Goal: Transaction & Acquisition: Purchase product/service

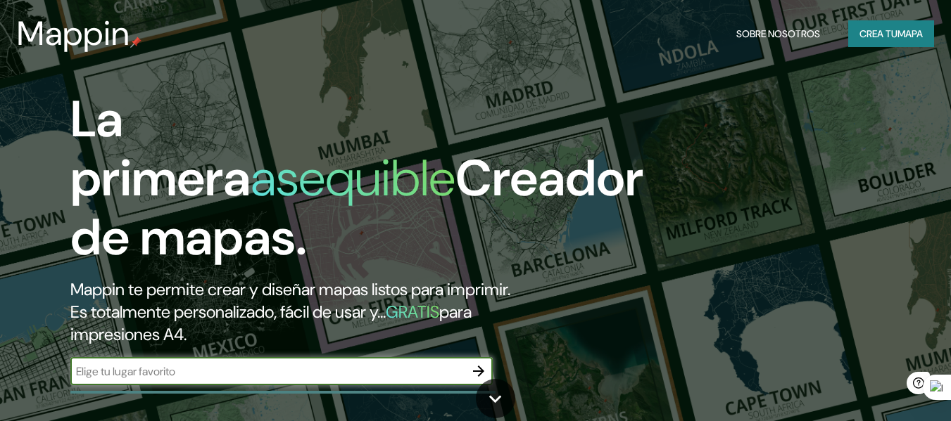
click at [280, 367] on input "text" at bounding box center [267, 372] width 394 height 16
type input "CABA"
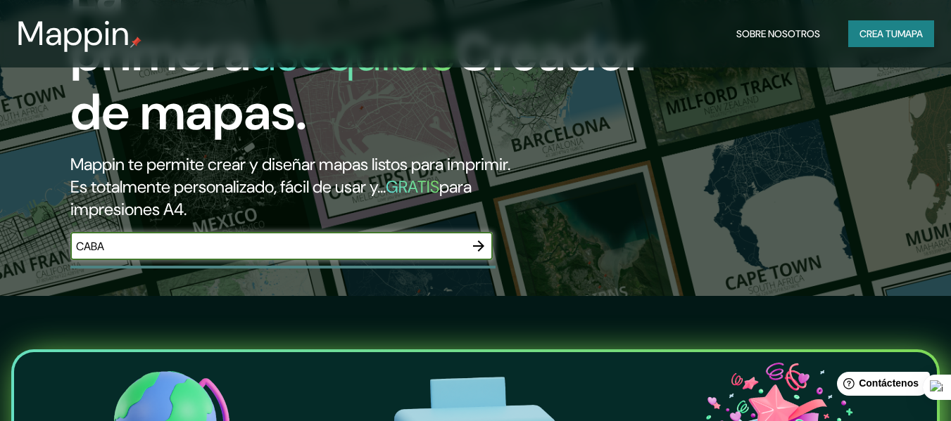
scroll to position [113, 0]
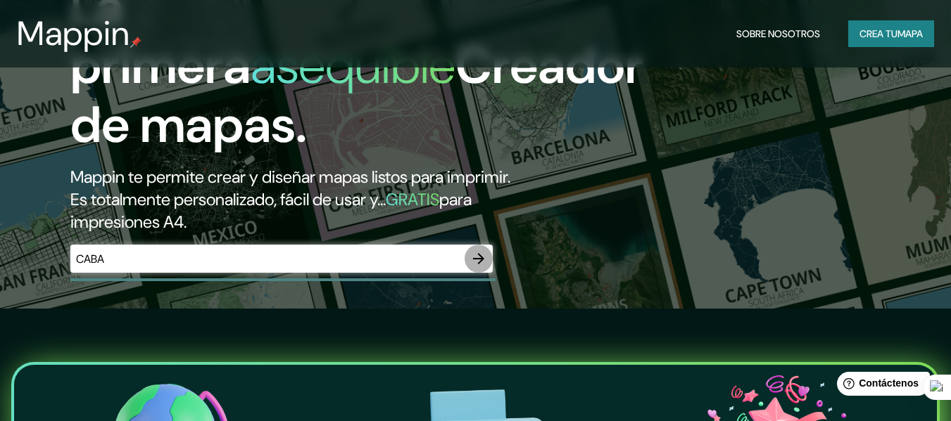
click at [485, 257] on icon "button" at bounding box center [478, 258] width 17 height 17
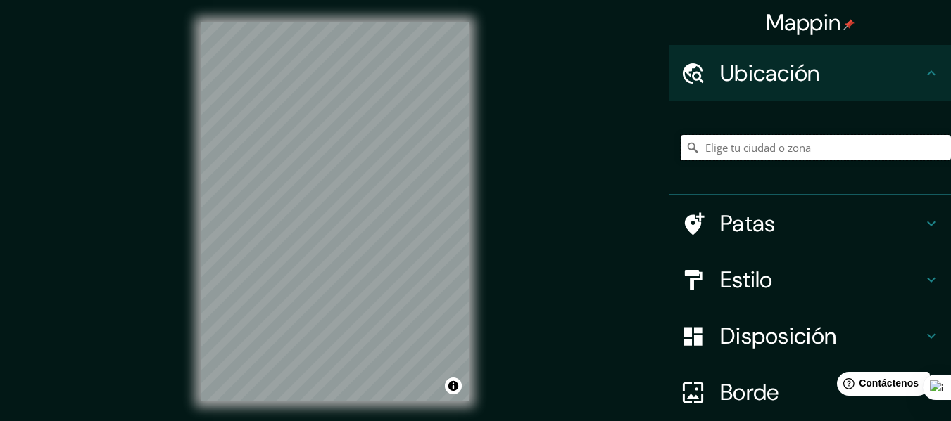
click at [730, 149] on input "Elige tu ciudad o zona" at bounding box center [815, 147] width 270 height 25
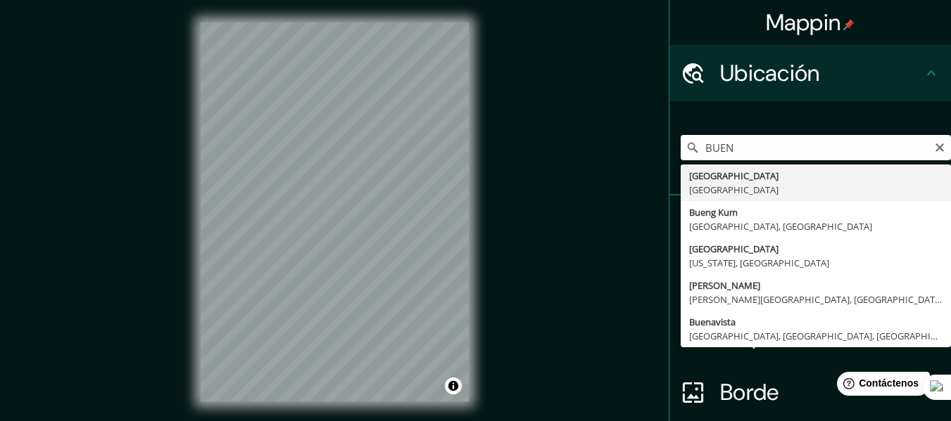
type input "[GEOGRAPHIC_DATA], [GEOGRAPHIC_DATA]"
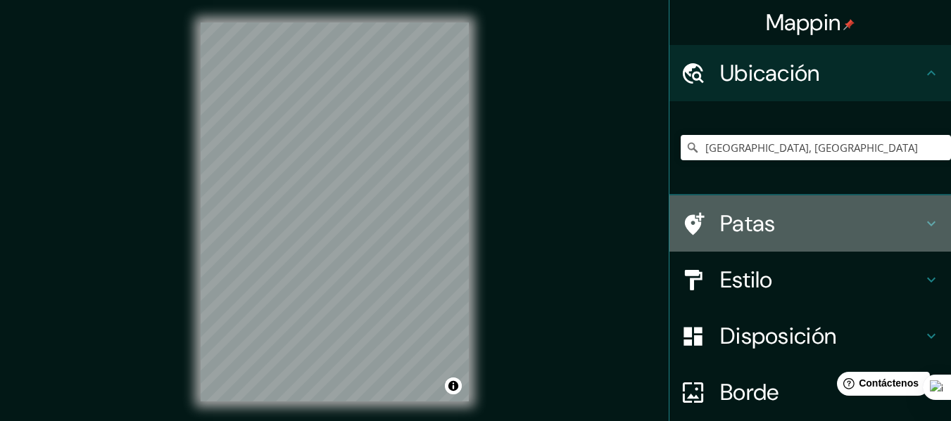
click at [922, 227] on icon at bounding box center [930, 223] width 17 height 17
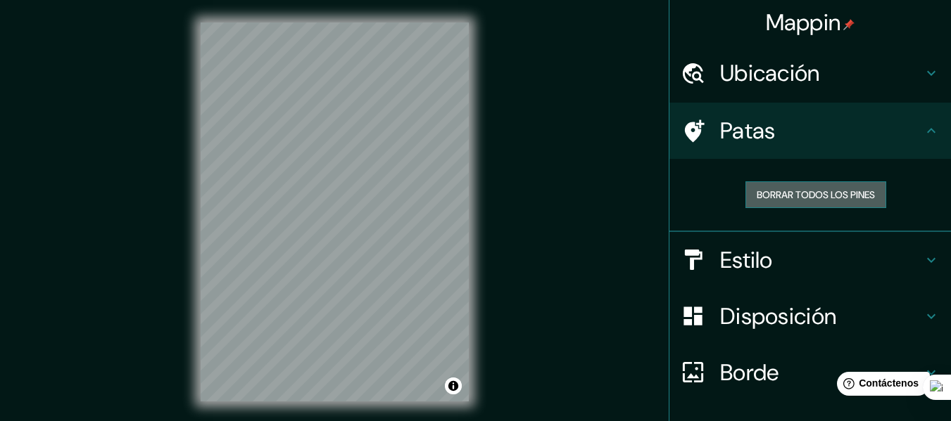
click at [849, 203] on font "Borrar todos los pines" at bounding box center [815, 195] width 118 height 18
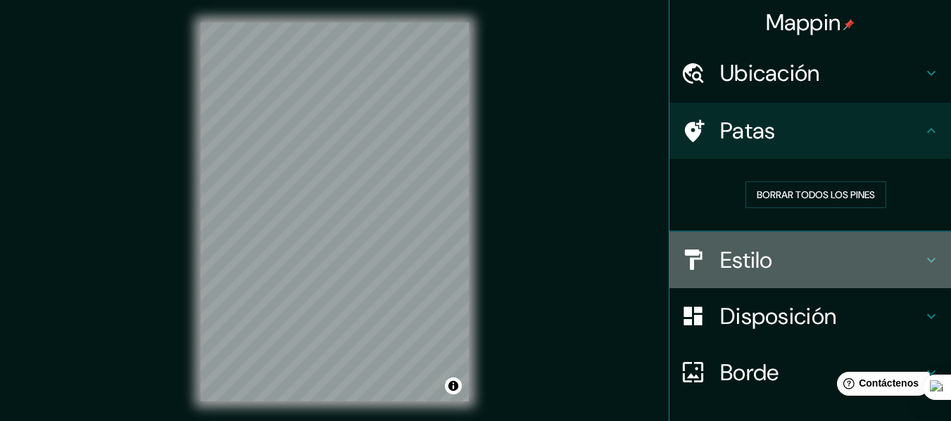
click at [922, 268] on icon at bounding box center [930, 260] width 17 height 17
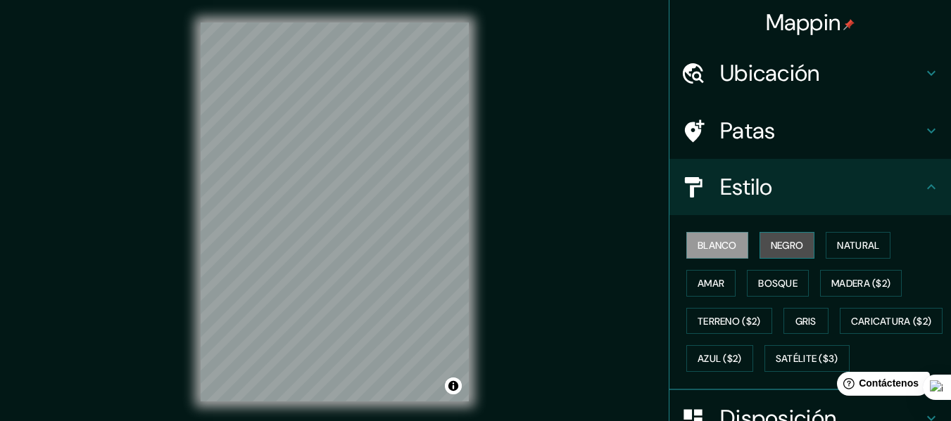
click at [776, 253] on font "Negro" at bounding box center [786, 245] width 33 height 18
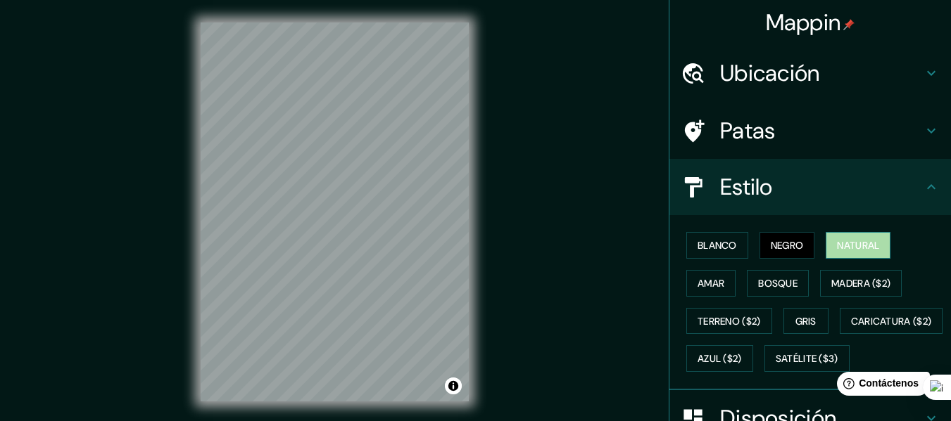
click at [825, 250] on button "Natural" at bounding box center [857, 245] width 65 height 27
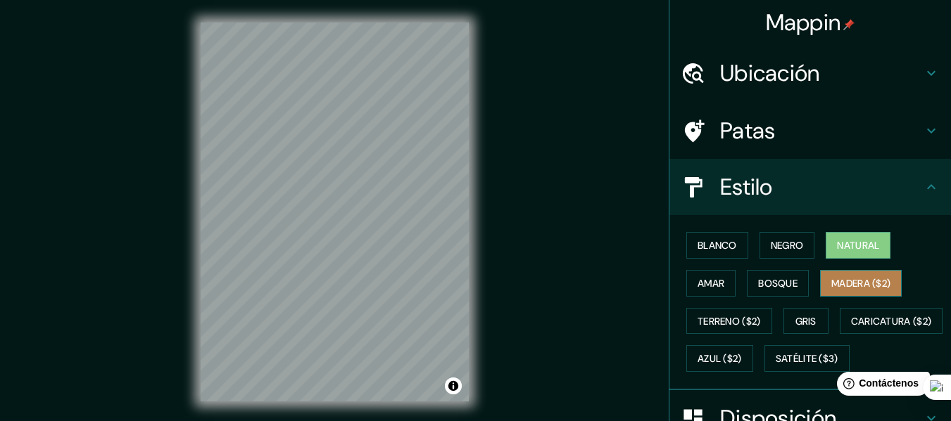
click at [831, 285] on font "Madera ($2)" at bounding box center [860, 283] width 59 height 13
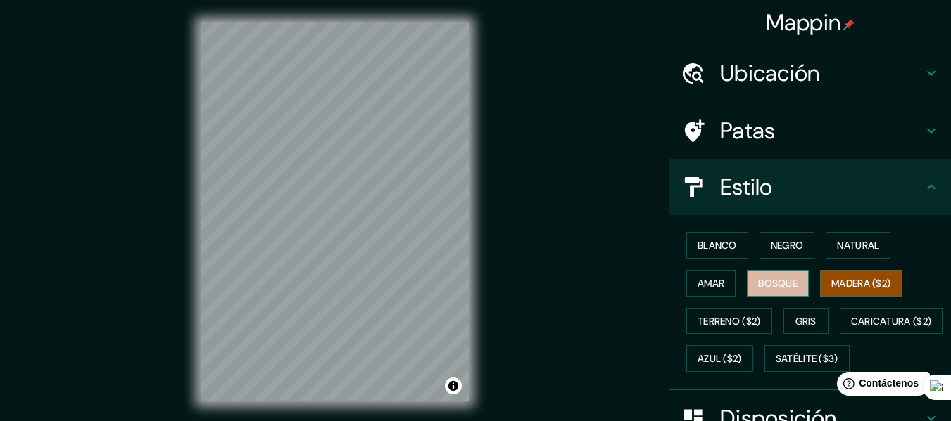
click at [789, 280] on font "Bosque" at bounding box center [777, 283] width 39 height 13
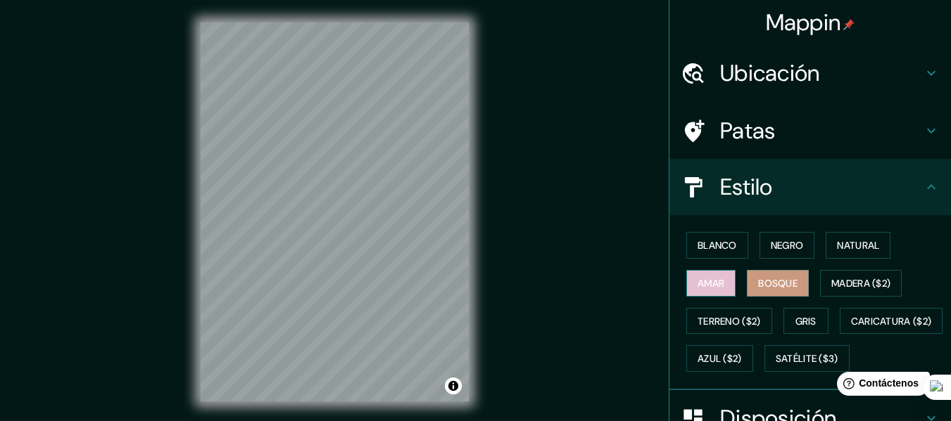
click at [706, 279] on font "Amar" at bounding box center [710, 283] width 27 height 13
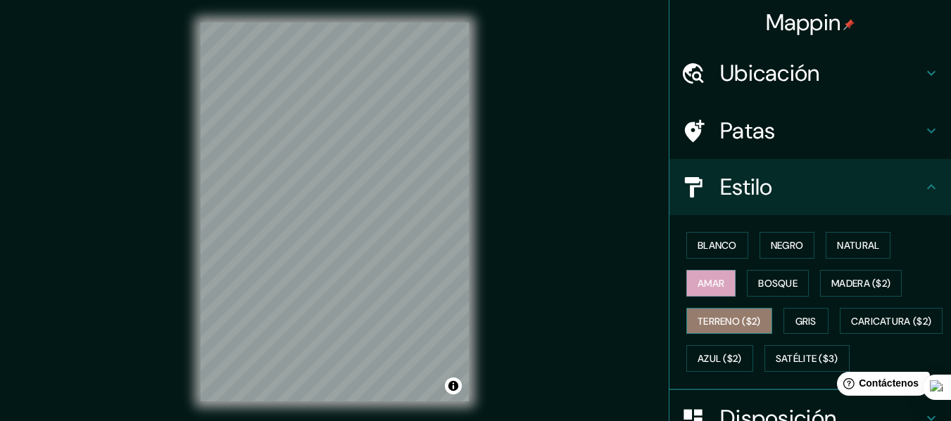
click at [713, 314] on font "Terreno ($2)" at bounding box center [728, 321] width 63 height 18
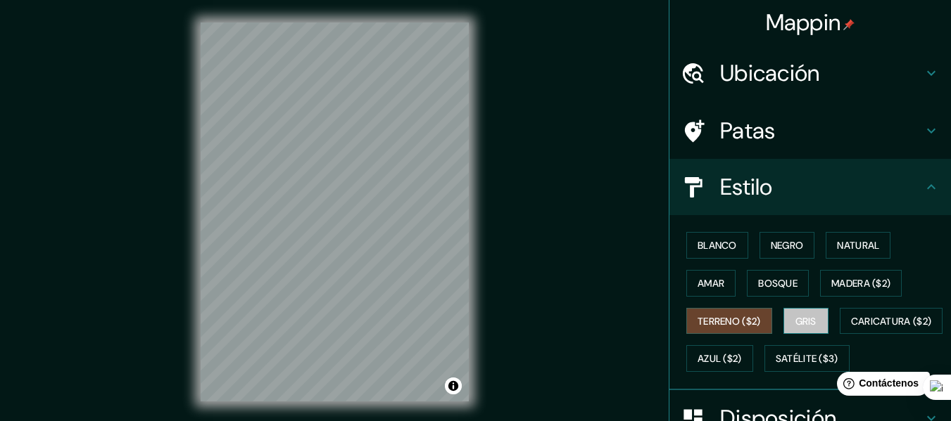
click at [795, 322] on font "Gris" at bounding box center [805, 321] width 21 height 13
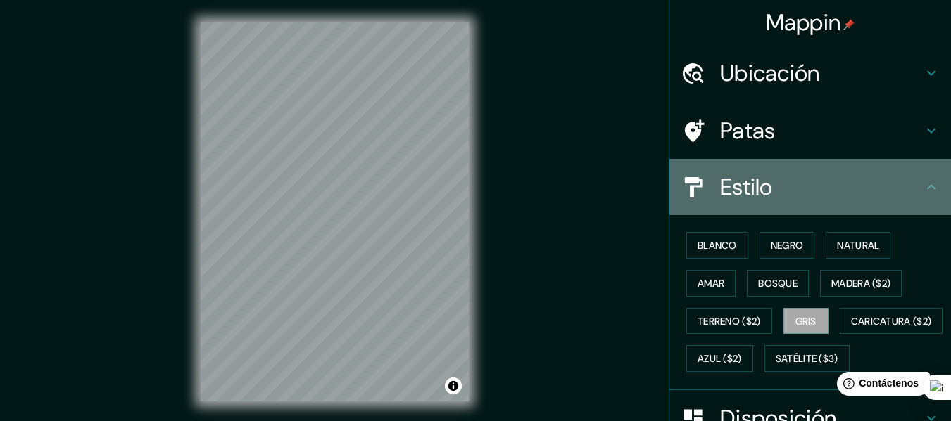
click at [923, 189] on icon at bounding box center [930, 187] width 17 height 17
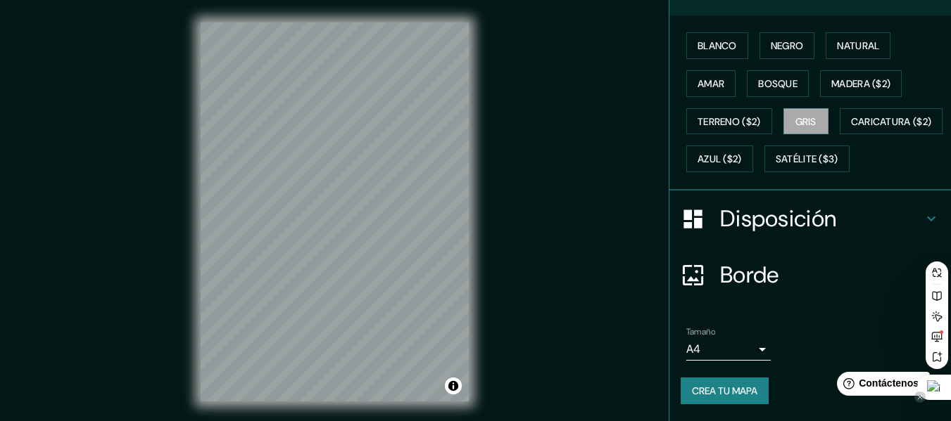
scroll to position [216, 0]
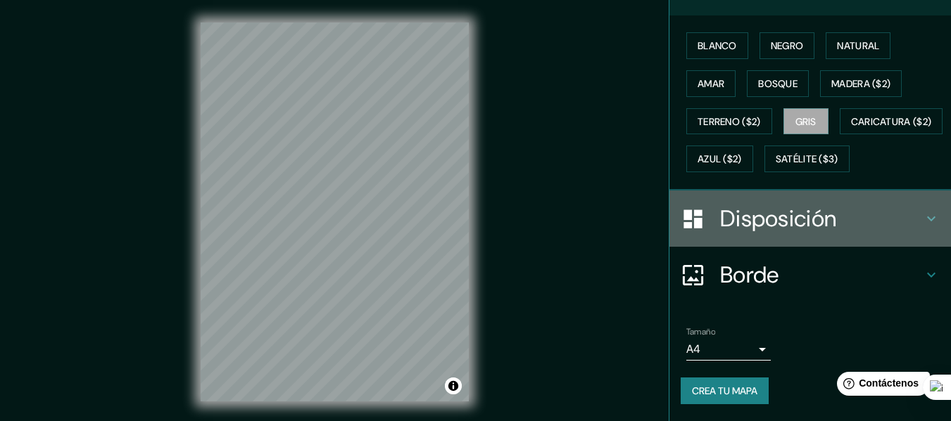
click at [922, 227] on icon at bounding box center [930, 218] width 17 height 17
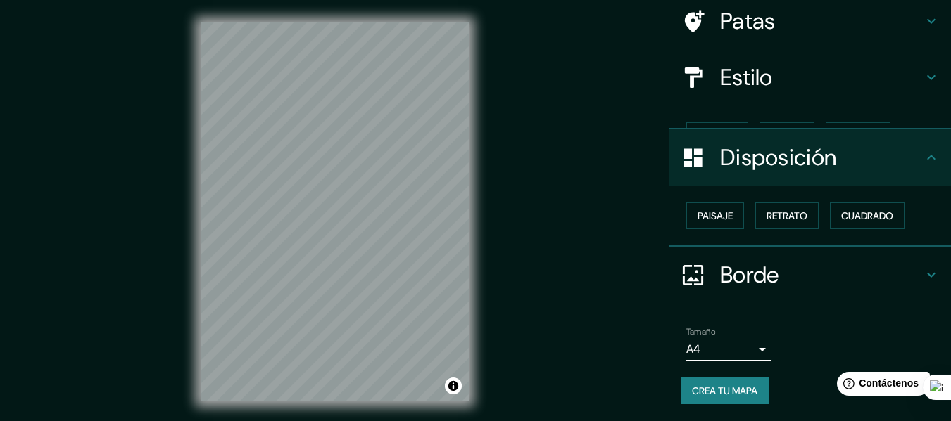
scroll to position [86, 0]
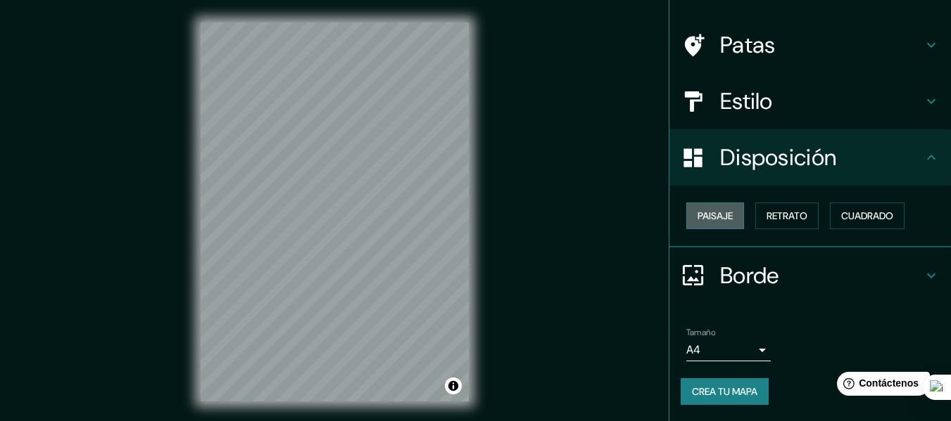
click at [709, 227] on button "Paisaje" at bounding box center [715, 216] width 58 height 27
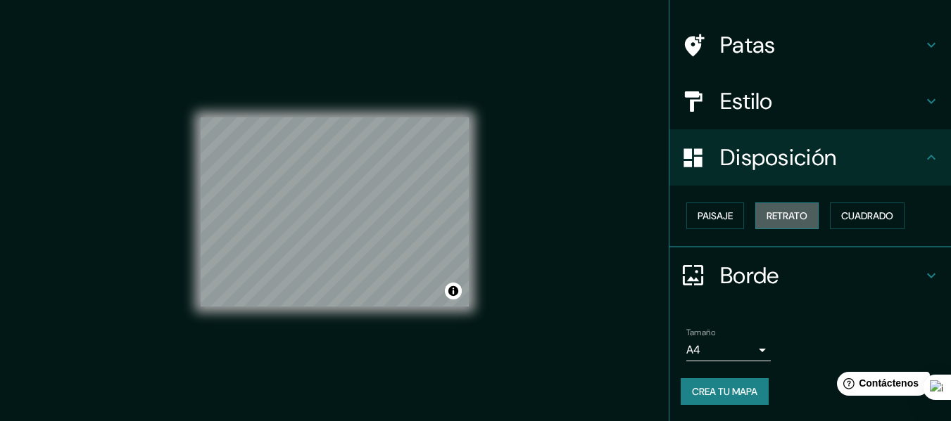
click at [755, 225] on button "Retrato" at bounding box center [786, 216] width 63 height 27
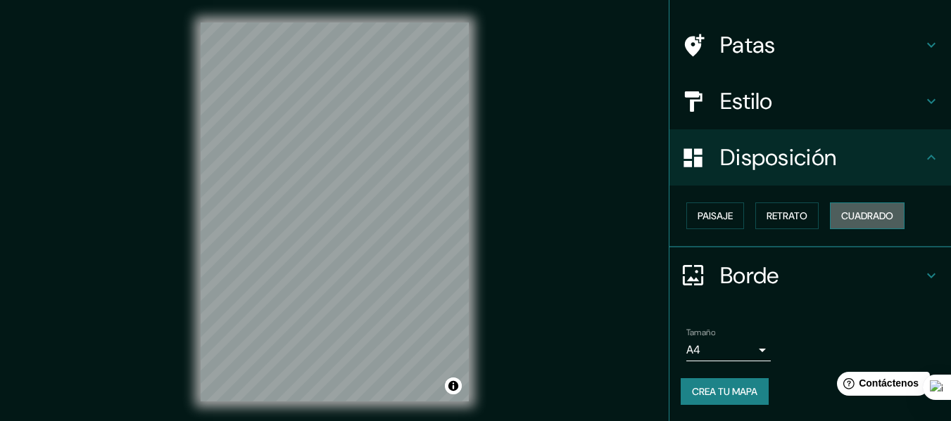
click at [841, 214] on font "Cuadrado" at bounding box center [867, 216] width 52 height 13
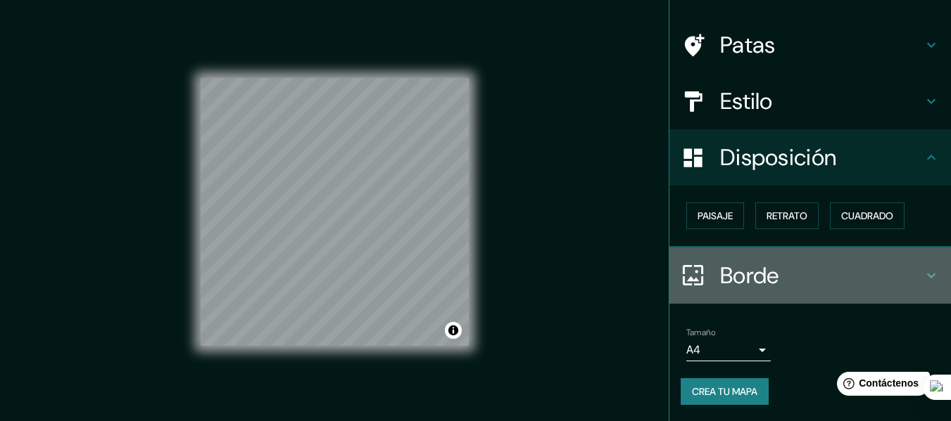
click at [922, 269] on icon at bounding box center [930, 275] width 17 height 17
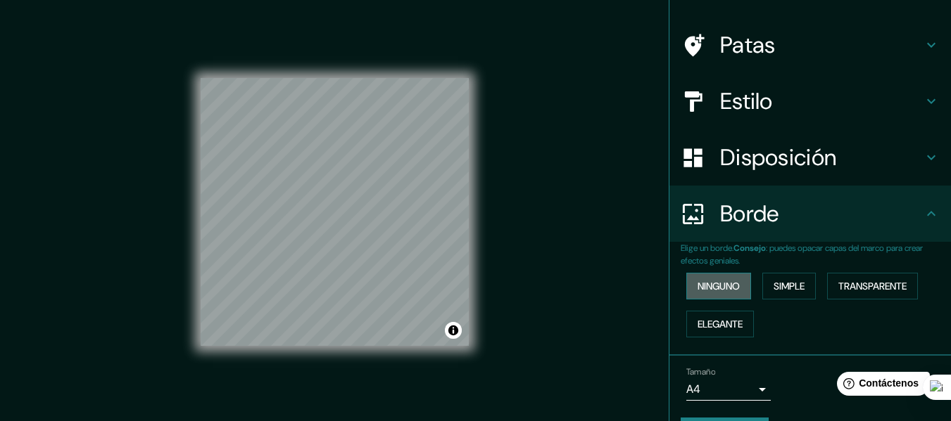
click at [715, 290] on font "Ninguno" at bounding box center [718, 286] width 42 height 13
click at [773, 285] on font "Simple" at bounding box center [788, 286] width 31 height 13
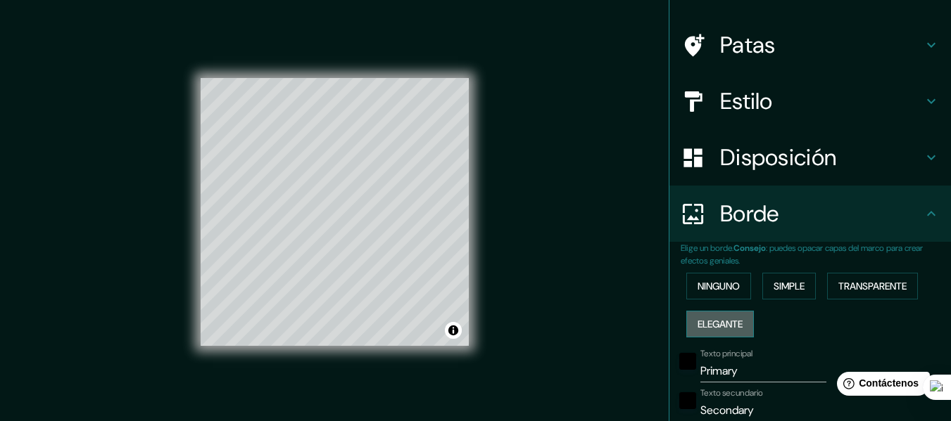
click at [709, 325] on font "Elegante" at bounding box center [719, 324] width 45 height 13
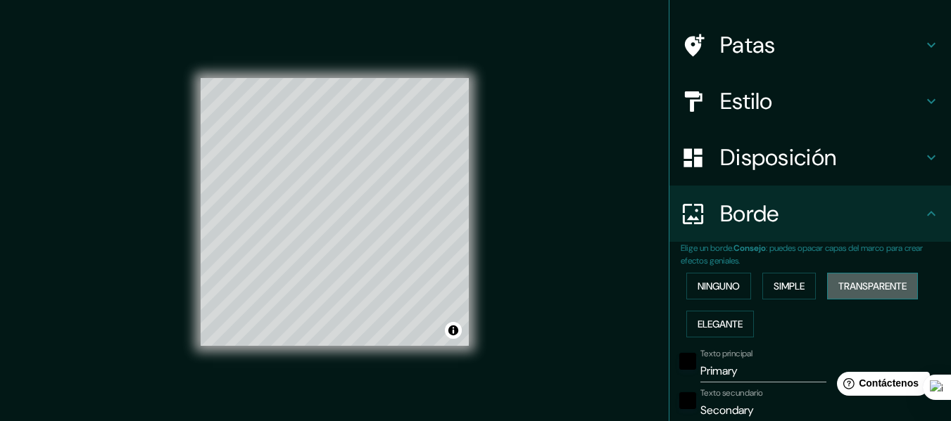
click at [879, 290] on font "Transparente" at bounding box center [872, 286] width 68 height 13
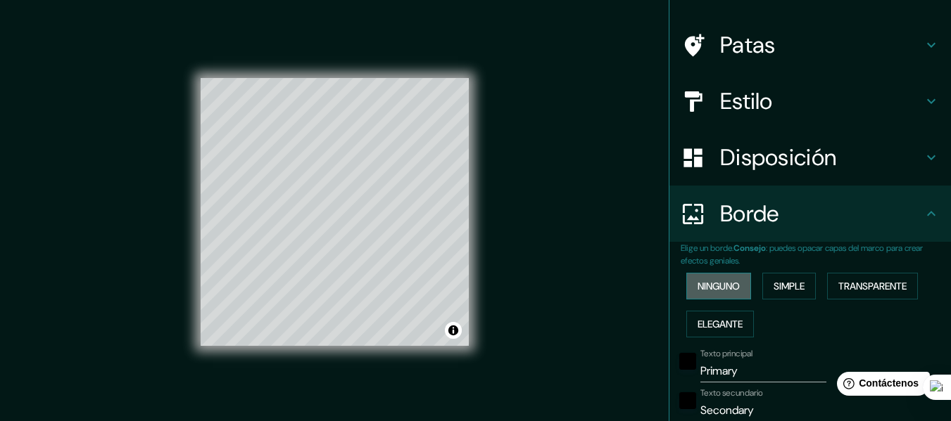
click at [721, 287] on font "Ninguno" at bounding box center [718, 286] width 42 height 13
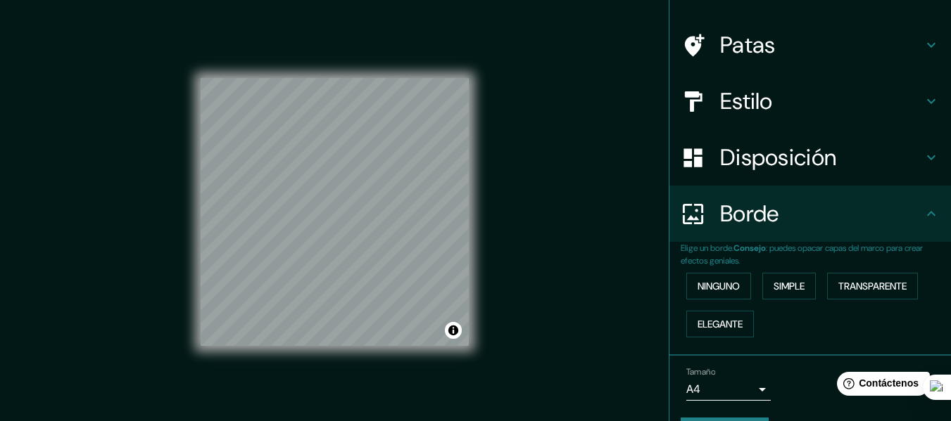
scroll to position [125, 0]
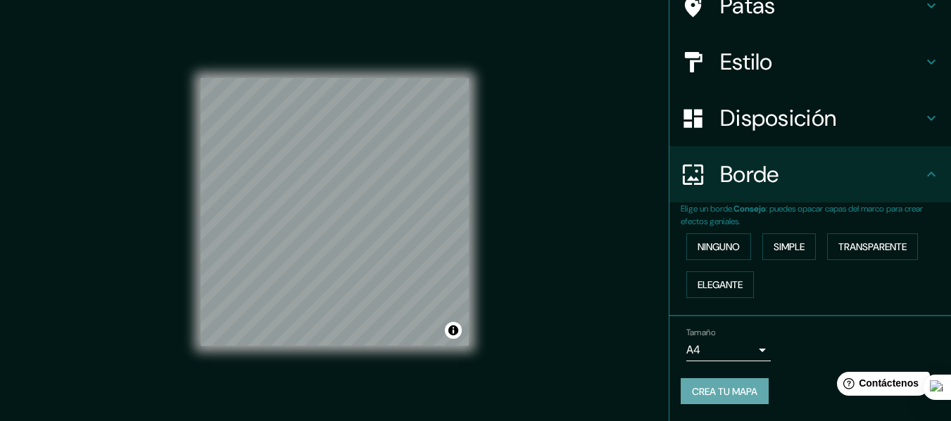
click at [694, 397] on font "Crea tu mapa" at bounding box center [724, 392] width 65 height 13
click at [723, 397] on font "Crea tu mapa" at bounding box center [724, 392] width 65 height 13
click at [726, 392] on font "Crea tu mapa" at bounding box center [724, 392] width 65 height 13
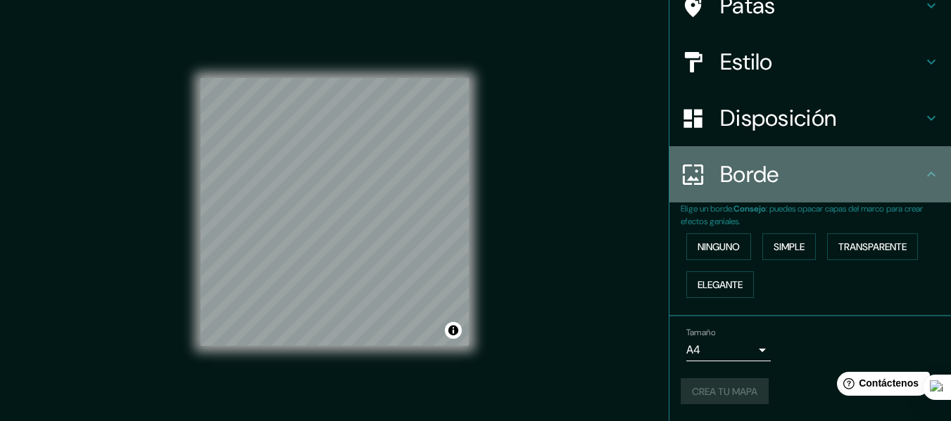
click at [922, 182] on icon at bounding box center [930, 174] width 17 height 17
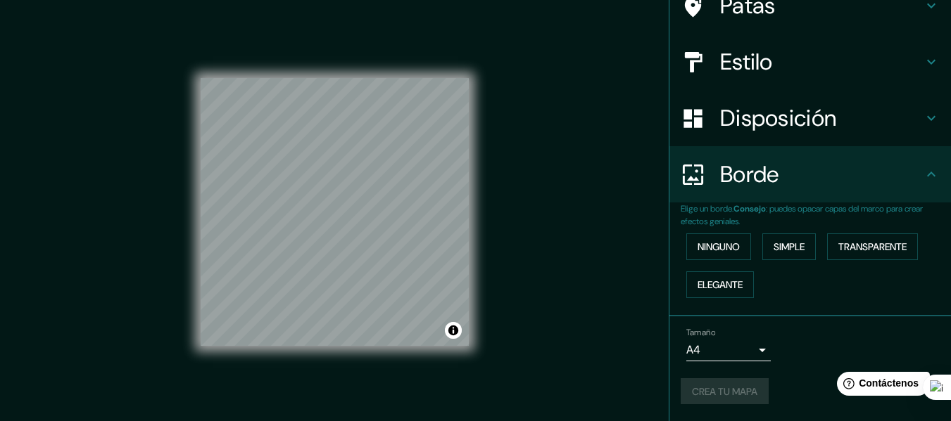
scroll to position [0, 0]
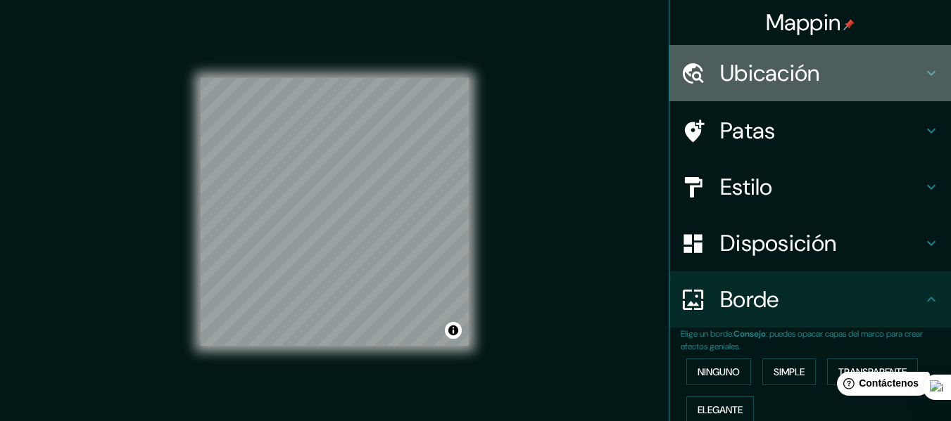
click at [922, 78] on icon at bounding box center [930, 73] width 17 height 17
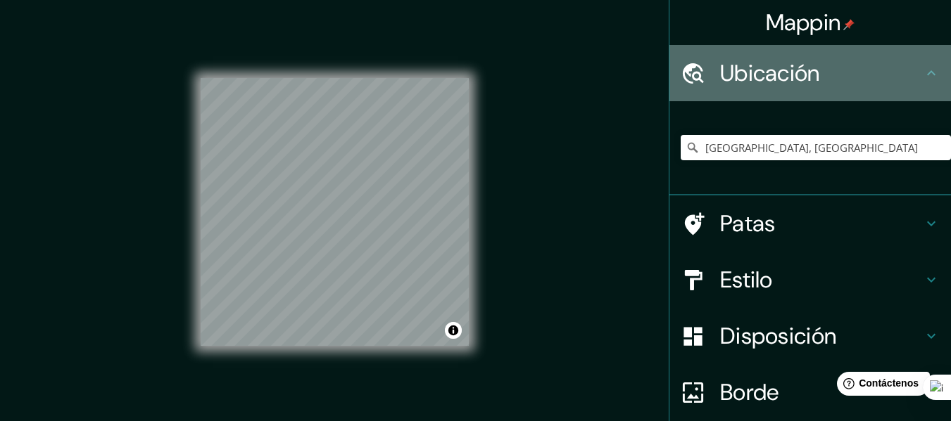
click at [922, 78] on icon at bounding box center [930, 73] width 17 height 17
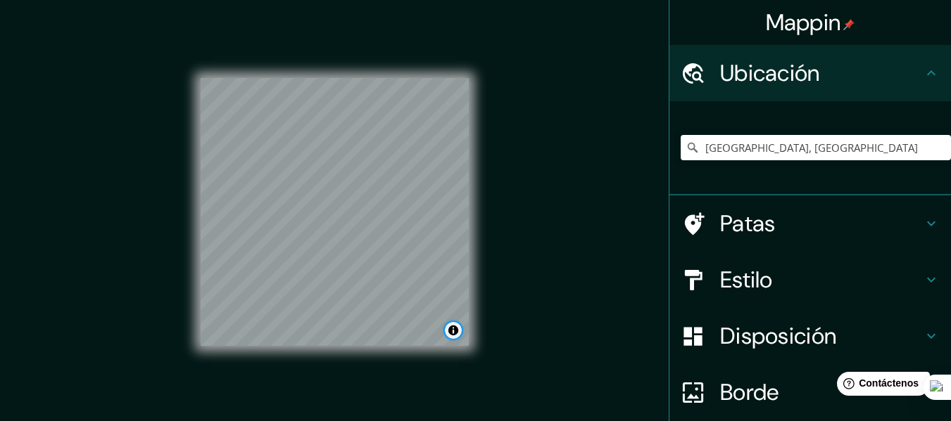
click at [448, 333] on button "Activar o desactivar atribución" at bounding box center [453, 330] width 17 height 17
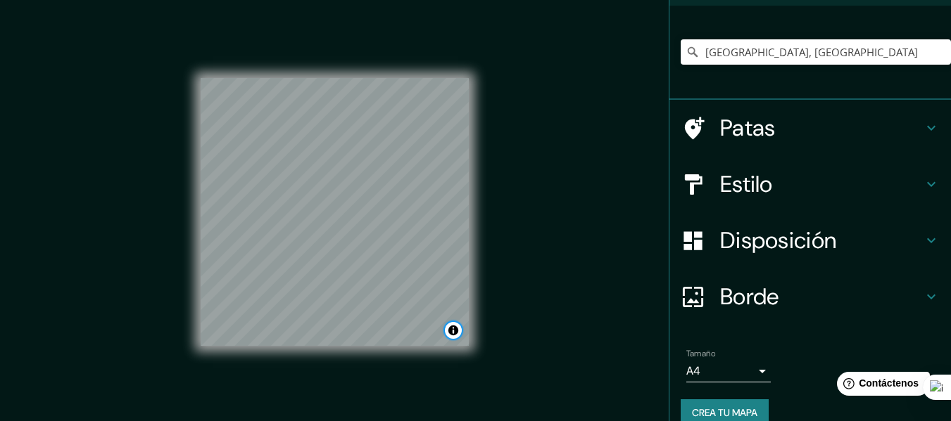
scroll to position [117, 0]
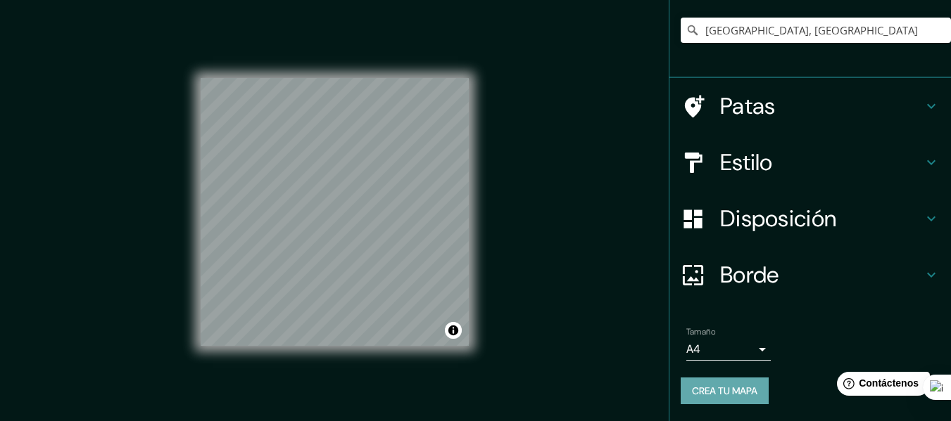
click at [728, 380] on button "Crea tu mapa" at bounding box center [724, 391] width 88 height 27
click at [725, 386] on font "Crea tu mapa" at bounding box center [724, 391] width 65 height 13
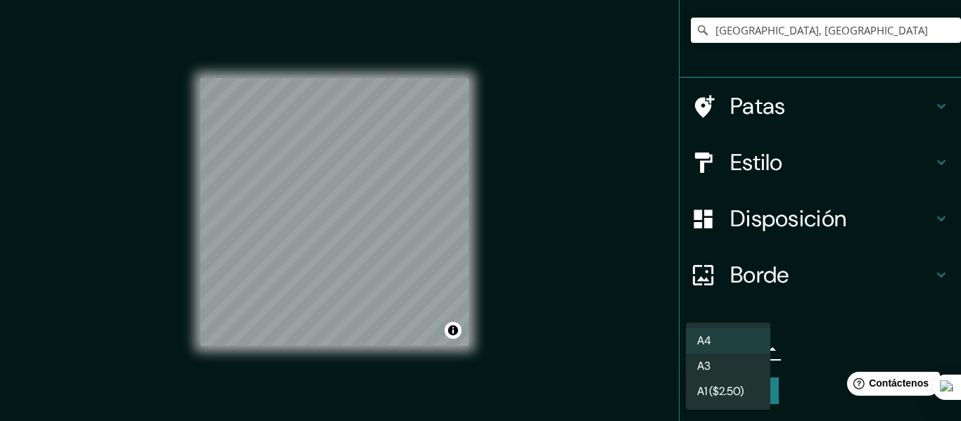
click at [678, 348] on body "Mappin Ubicación Buenos Aires, Argentina Patas Estilo Disposición Borde Elige u…" at bounding box center [480, 210] width 961 height 421
click at [699, 367] on font "A3" at bounding box center [703, 367] width 13 height 15
type input "a4"
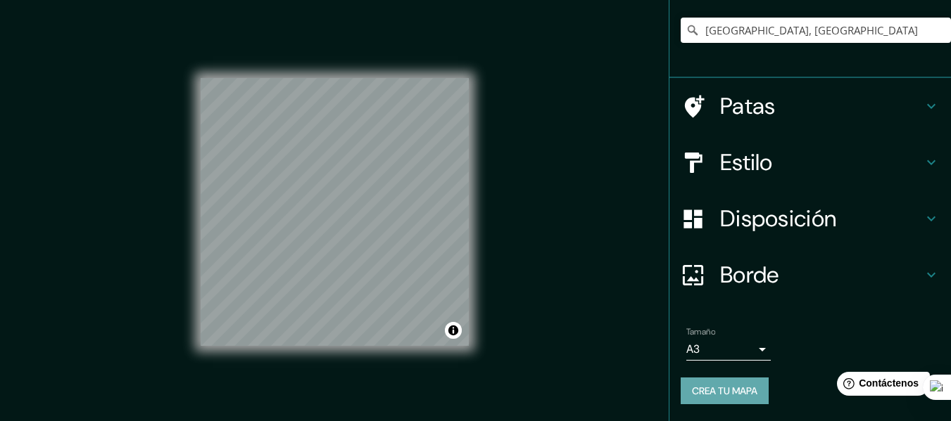
click at [692, 391] on font "Crea tu mapa" at bounding box center [724, 391] width 65 height 13
click at [692, 391] on div "Crea tu mapa" at bounding box center [809, 391] width 259 height 27
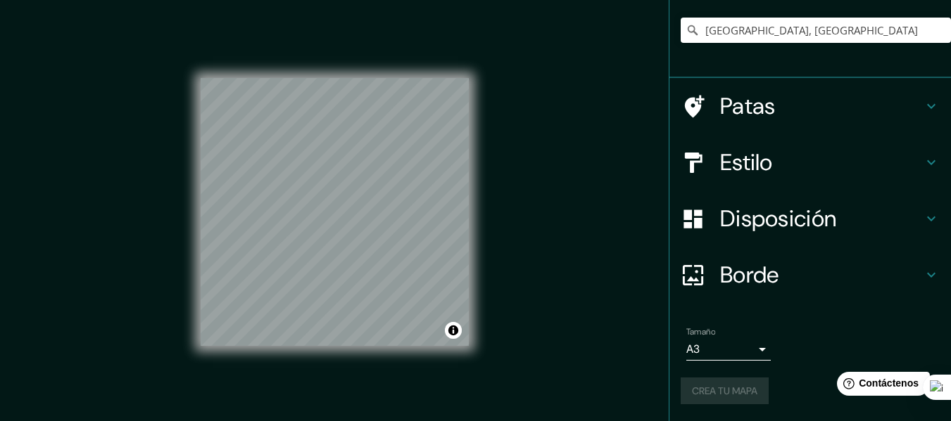
click at [692, 391] on div "Crea tu mapa" at bounding box center [809, 391] width 259 height 27
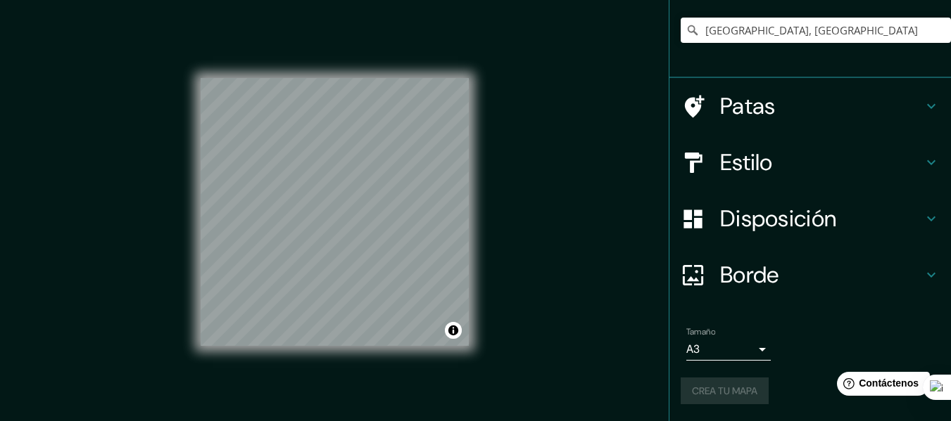
click at [692, 391] on div "Crea tu mapa" at bounding box center [809, 391] width 259 height 27
drag, startPoint x: 451, startPoint y: 348, endPoint x: 542, endPoint y: 174, distance: 196.1
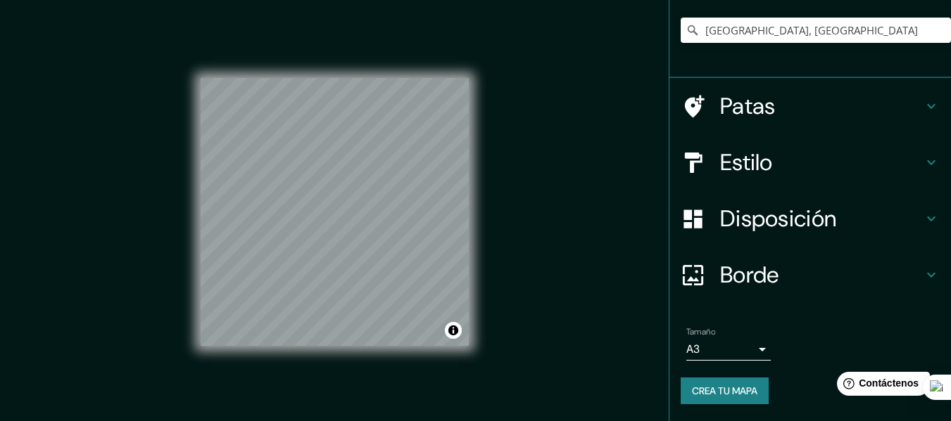
click at [542, 174] on div "Mappin Ubicación Buenos Aires, Argentina Patas Estilo Disposición Borde Elige u…" at bounding box center [475, 223] width 951 height 447
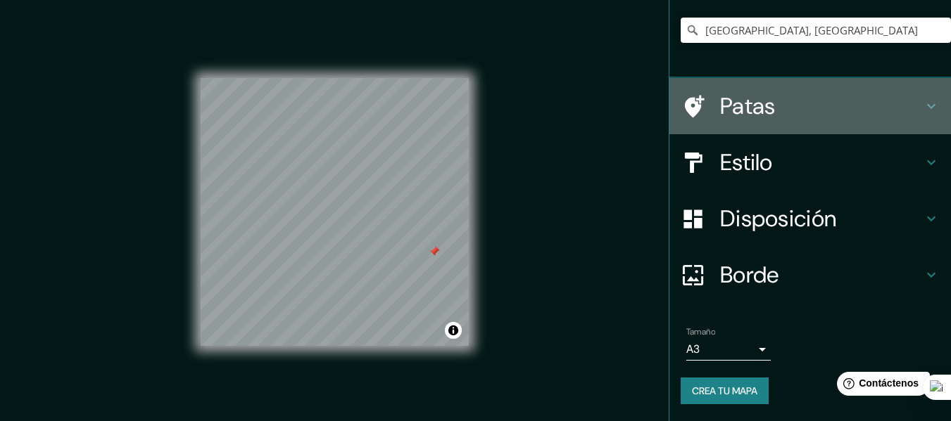
click at [915, 97] on div "Patas" at bounding box center [809, 106] width 281 height 56
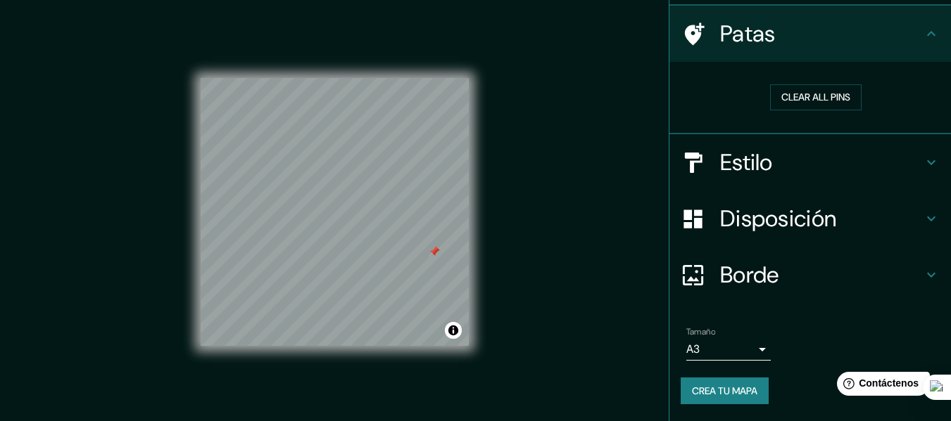
scroll to position [97, 0]
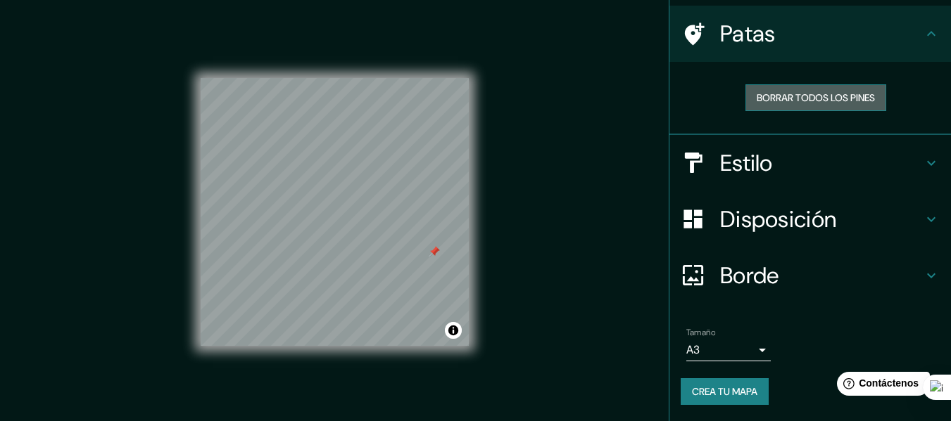
click at [786, 101] on font "Borrar todos los pines" at bounding box center [815, 97] width 118 height 13
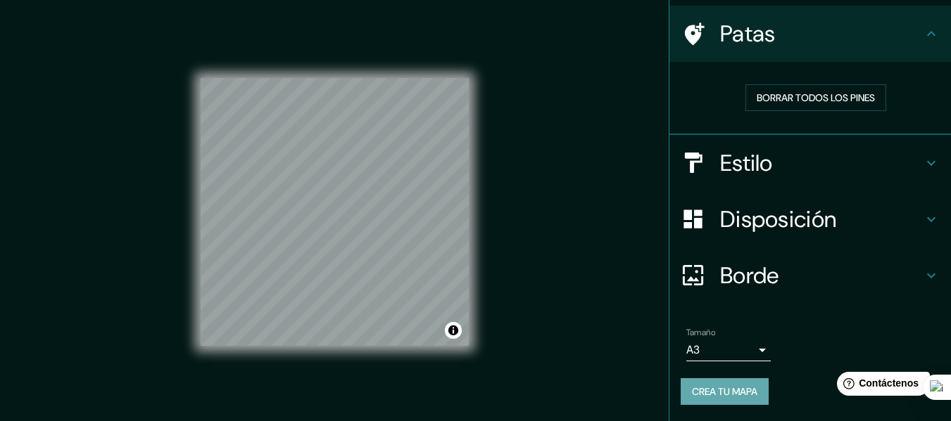
click at [742, 393] on font "Crea tu mapa" at bounding box center [724, 392] width 65 height 13
click at [686, 390] on div "Crea tu mapa" at bounding box center [809, 392] width 259 height 27
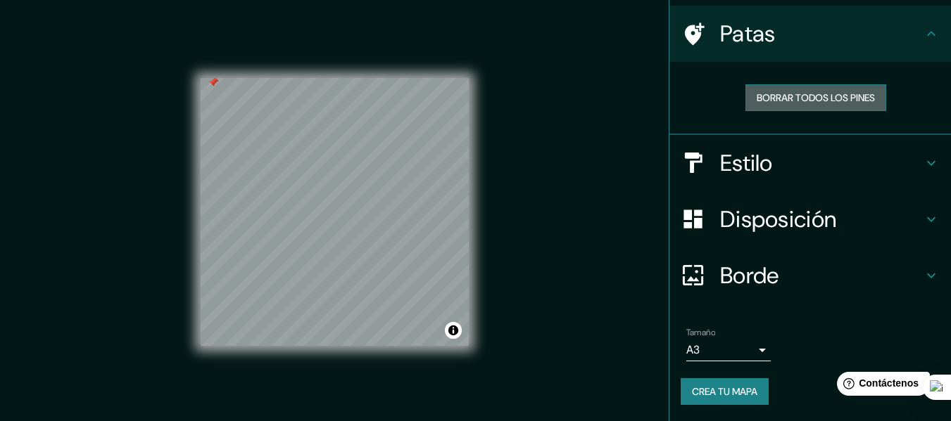
click at [756, 99] on font "Borrar todos los pines" at bounding box center [815, 97] width 118 height 13
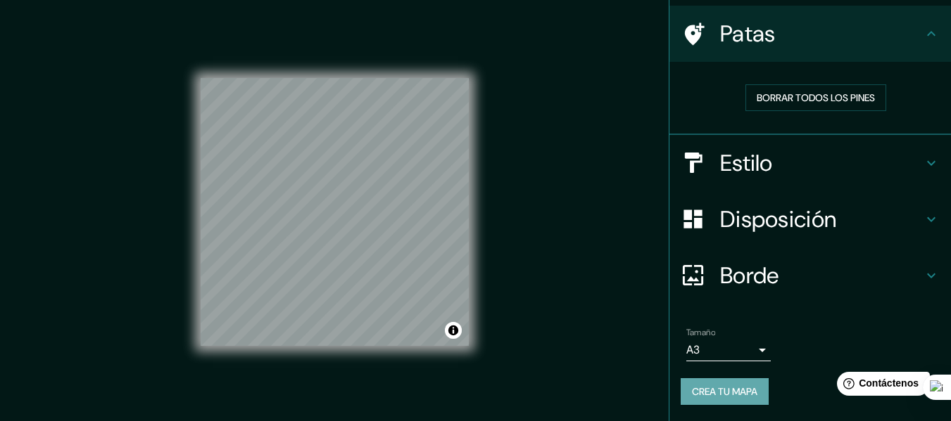
click at [710, 396] on font "Crea tu mapa" at bounding box center [724, 392] width 65 height 13
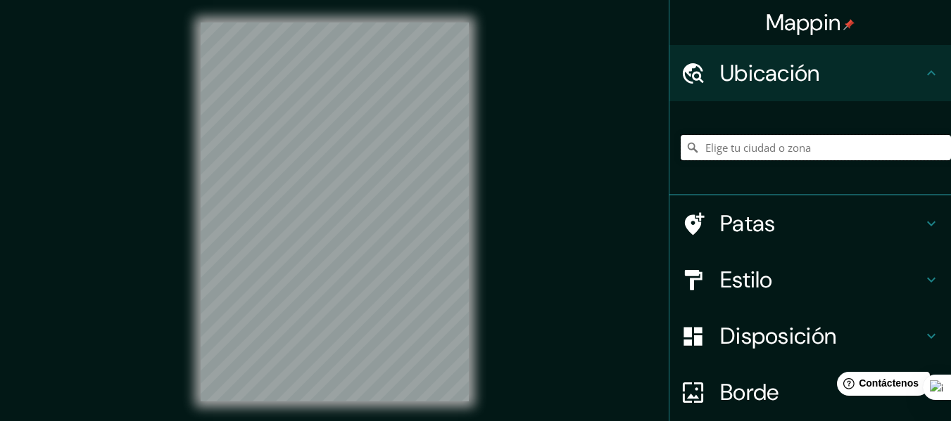
click at [794, 144] on input "Elige tu ciudad o zona" at bounding box center [815, 147] width 270 height 25
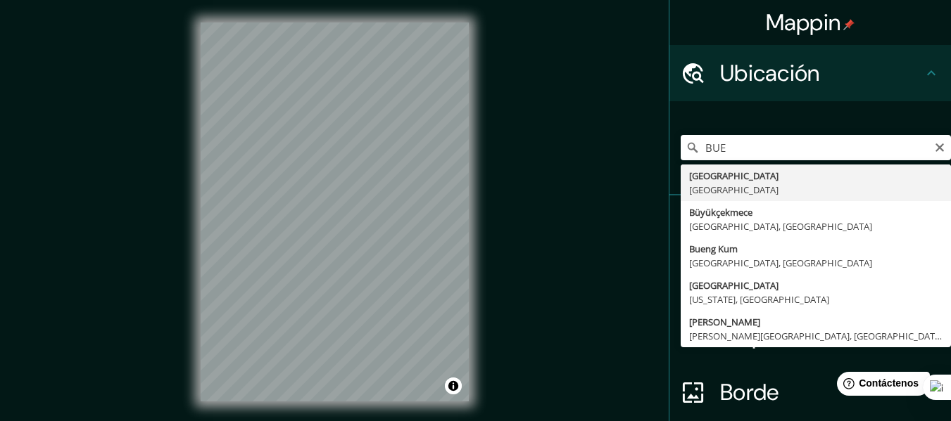
type input "[GEOGRAPHIC_DATA], [GEOGRAPHIC_DATA]"
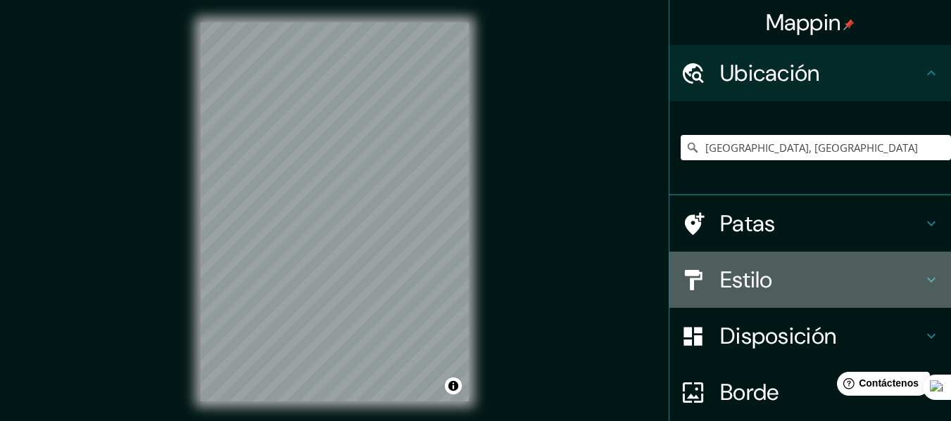
click at [922, 277] on icon at bounding box center [930, 280] width 17 height 17
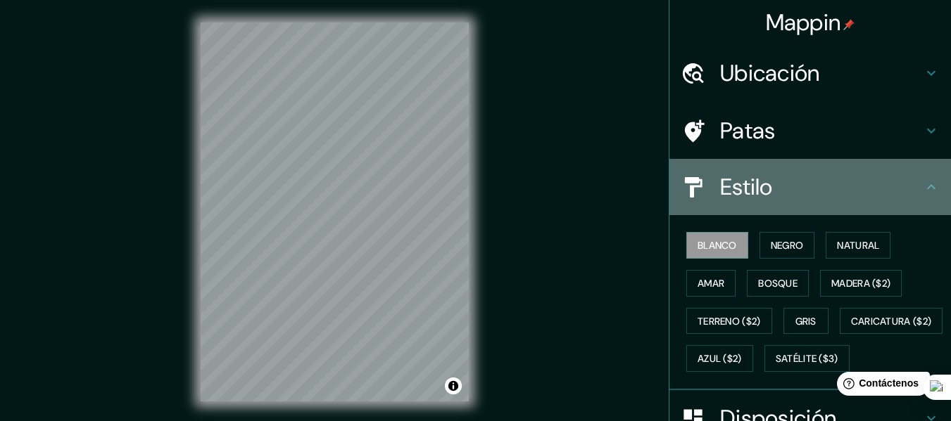
click at [922, 188] on icon at bounding box center [930, 187] width 17 height 17
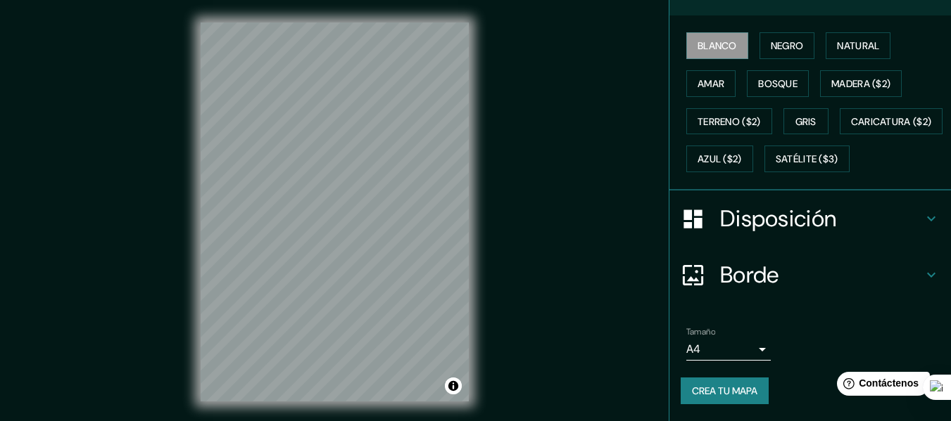
scroll to position [216, 0]
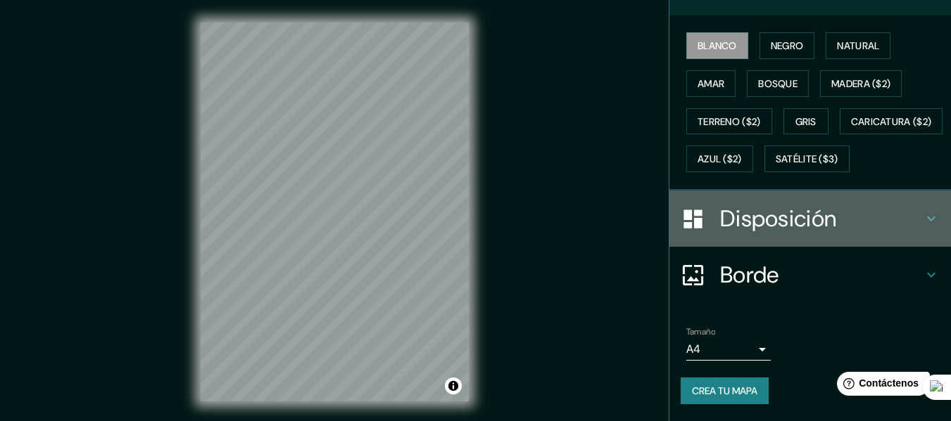
click at [922, 227] on icon at bounding box center [930, 218] width 17 height 17
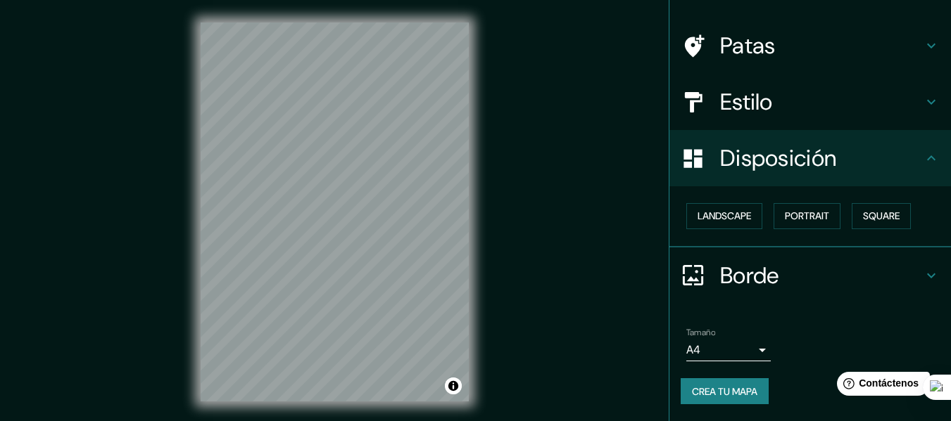
scroll to position [86, 0]
click at [706, 211] on font "Paisaje" at bounding box center [714, 216] width 35 height 13
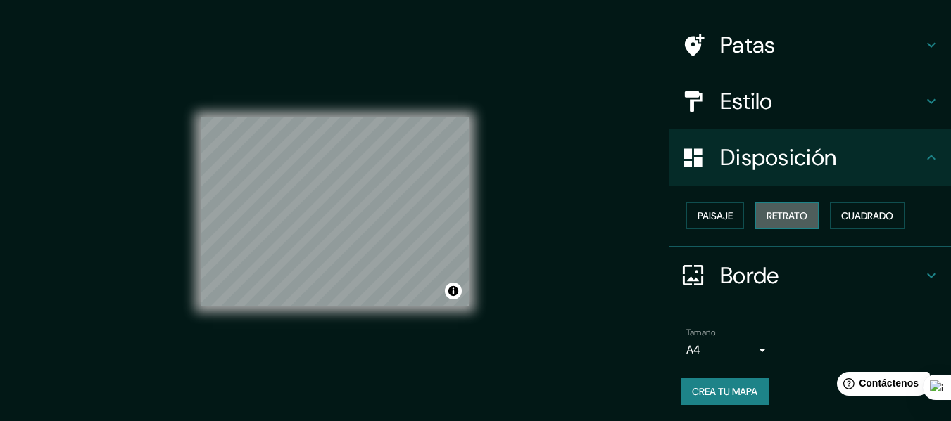
click at [766, 209] on font "Retrato" at bounding box center [786, 216] width 41 height 18
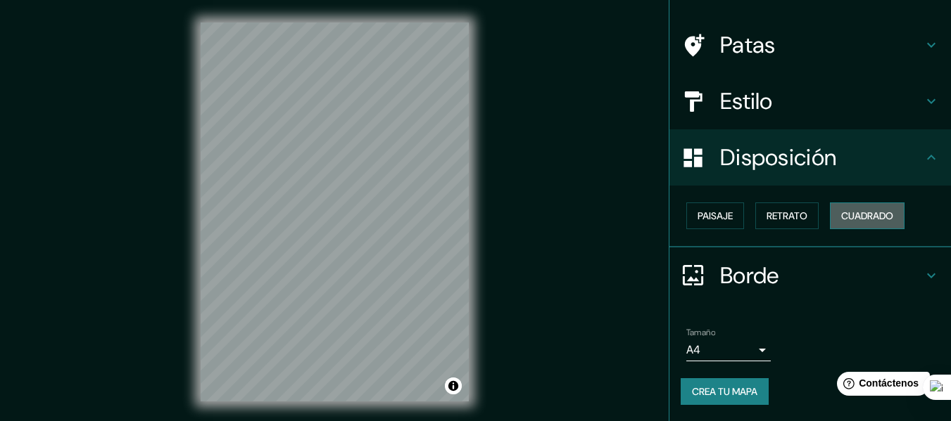
click at [841, 208] on font "Cuadrado" at bounding box center [867, 216] width 52 height 18
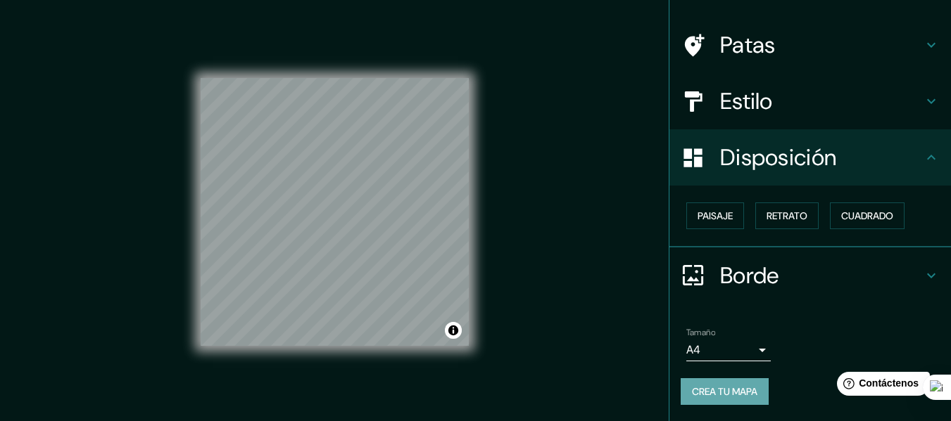
click at [709, 383] on font "Crea tu mapa" at bounding box center [724, 392] width 65 height 18
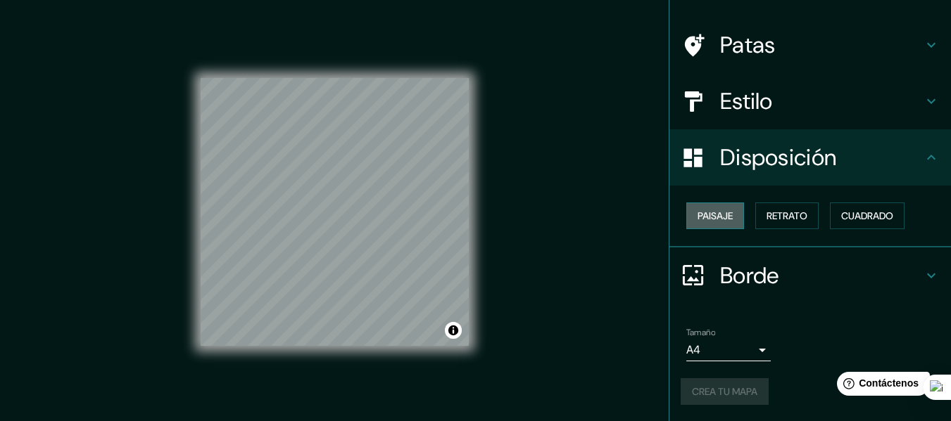
click at [697, 210] on font "Paisaje" at bounding box center [714, 216] width 35 height 13
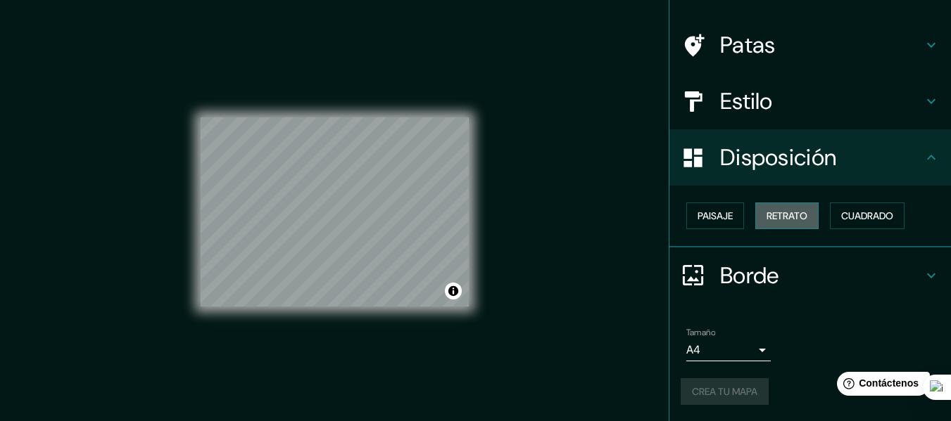
click at [766, 217] on font "Retrato" at bounding box center [786, 216] width 41 height 13
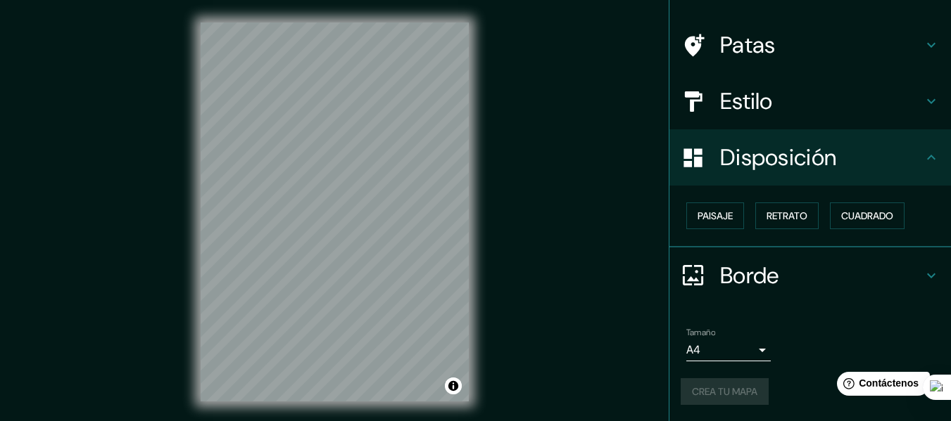
click at [706, 390] on div "Crea tu mapa" at bounding box center [809, 392] width 259 height 27
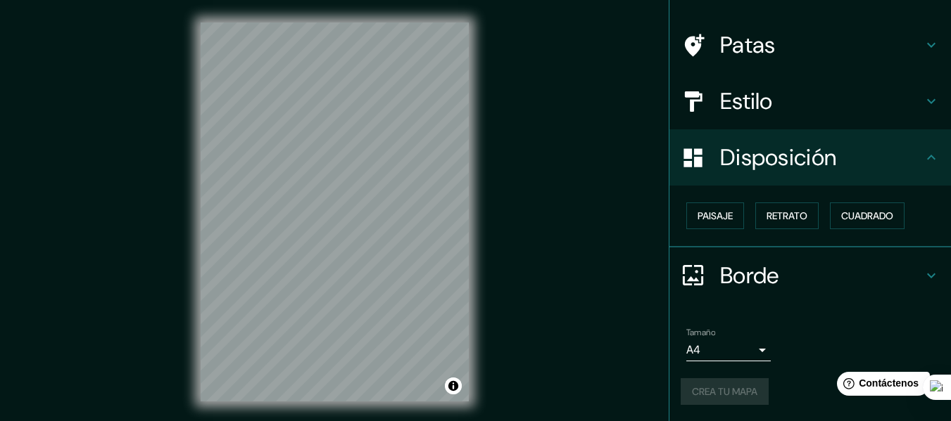
click at [706, 390] on div "Crea tu mapa" at bounding box center [809, 392] width 259 height 27
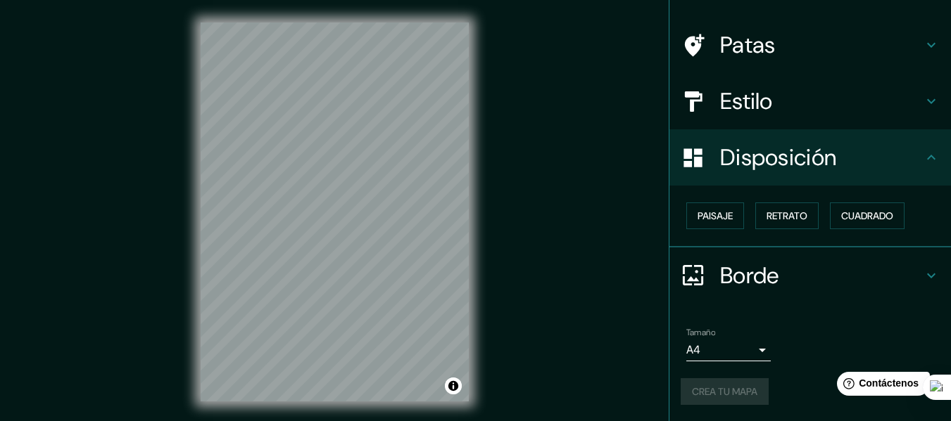
click at [706, 390] on div "Crea tu mapa" at bounding box center [809, 392] width 259 height 27
click at [706, 390] on font "Crea tu mapa" at bounding box center [724, 392] width 65 height 13
click at [706, 390] on div "Crea tu mapa" at bounding box center [809, 392] width 259 height 27
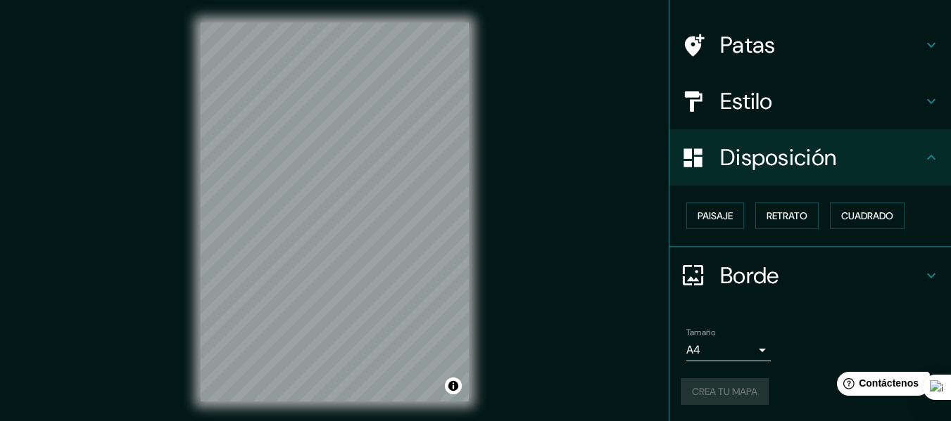
click at [706, 390] on div "Crea tu mapa" at bounding box center [809, 392] width 259 height 27
drag, startPoint x: 706, startPoint y: 390, endPoint x: 701, endPoint y: 397, distance: 8.0
click at [701, 397] on div "Crea tu mapa" at bounding box center [809, 392] width 259 height 27
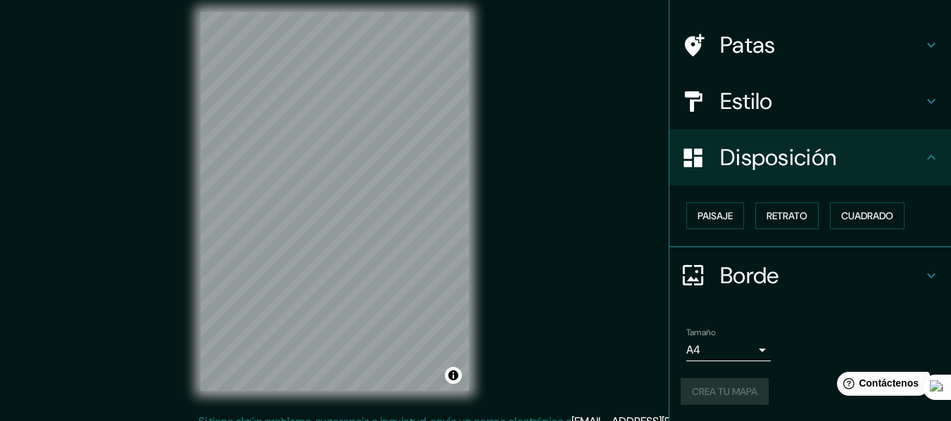
scroll to position [0, 0]
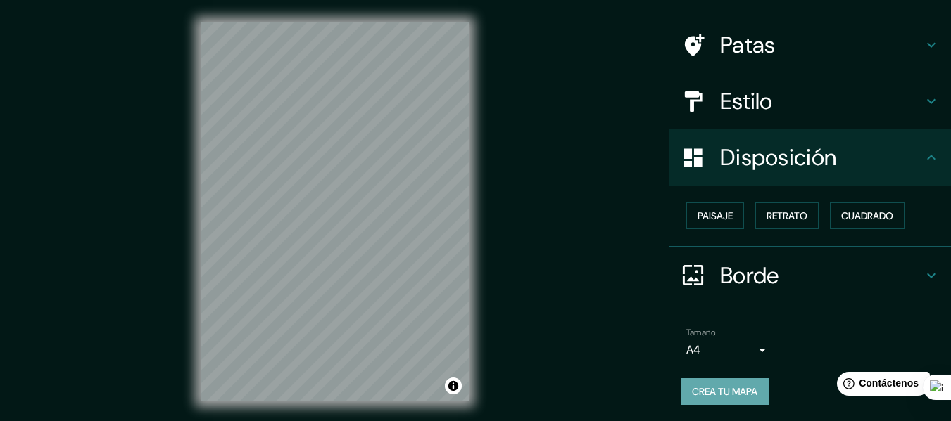
click at [697, 388] on font "Crea tu mapa" at bounding box center [724, 392] width 65 height 13
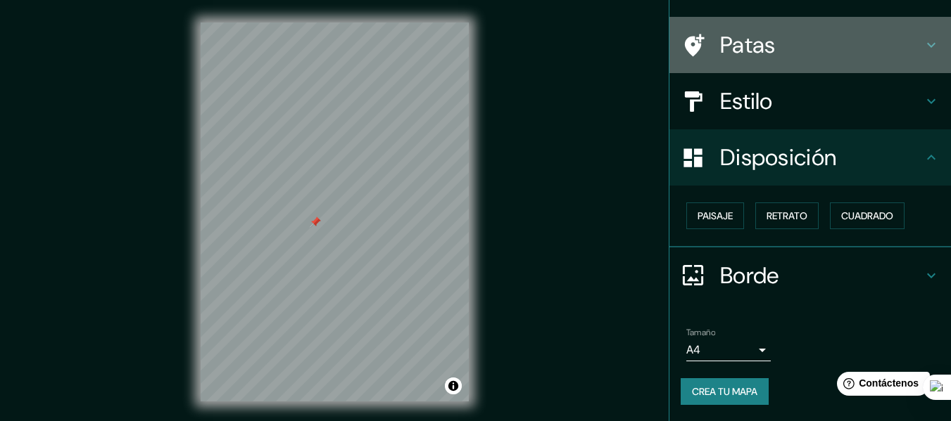
click at [888, 46] on h4 "Patas" at bounding box center [821, 45] width 203 height 28
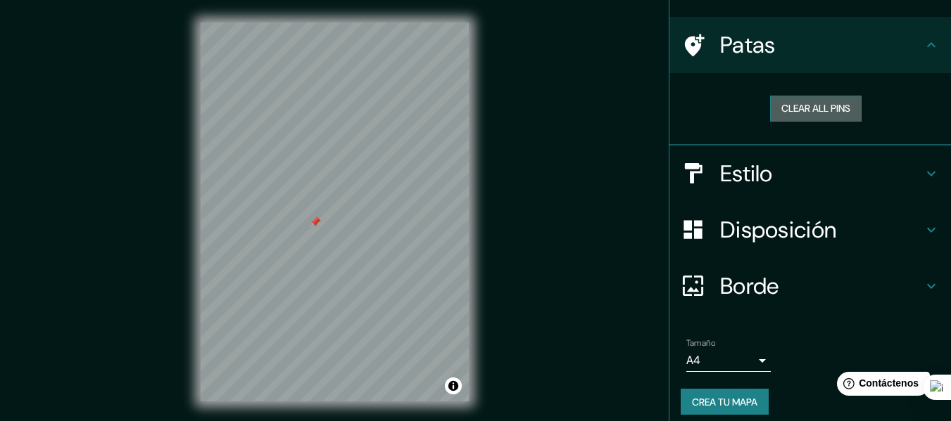
click at [782, 112] on button "Clear all pins" at bounding box center [815, 109] width 91 height 26
